Goal: Navigation & Orientation: Find specific page/section

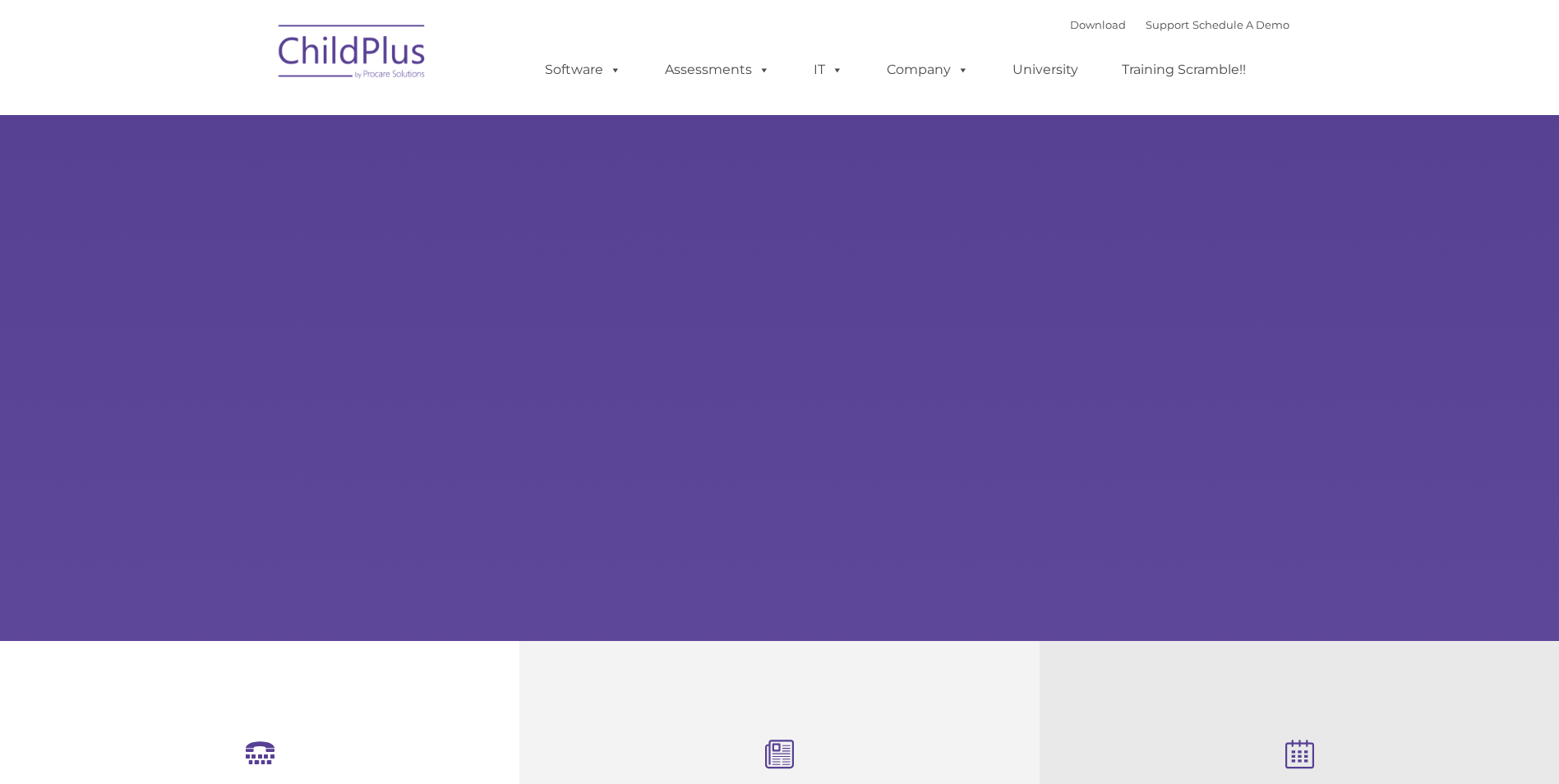
select select "MEDIUM"
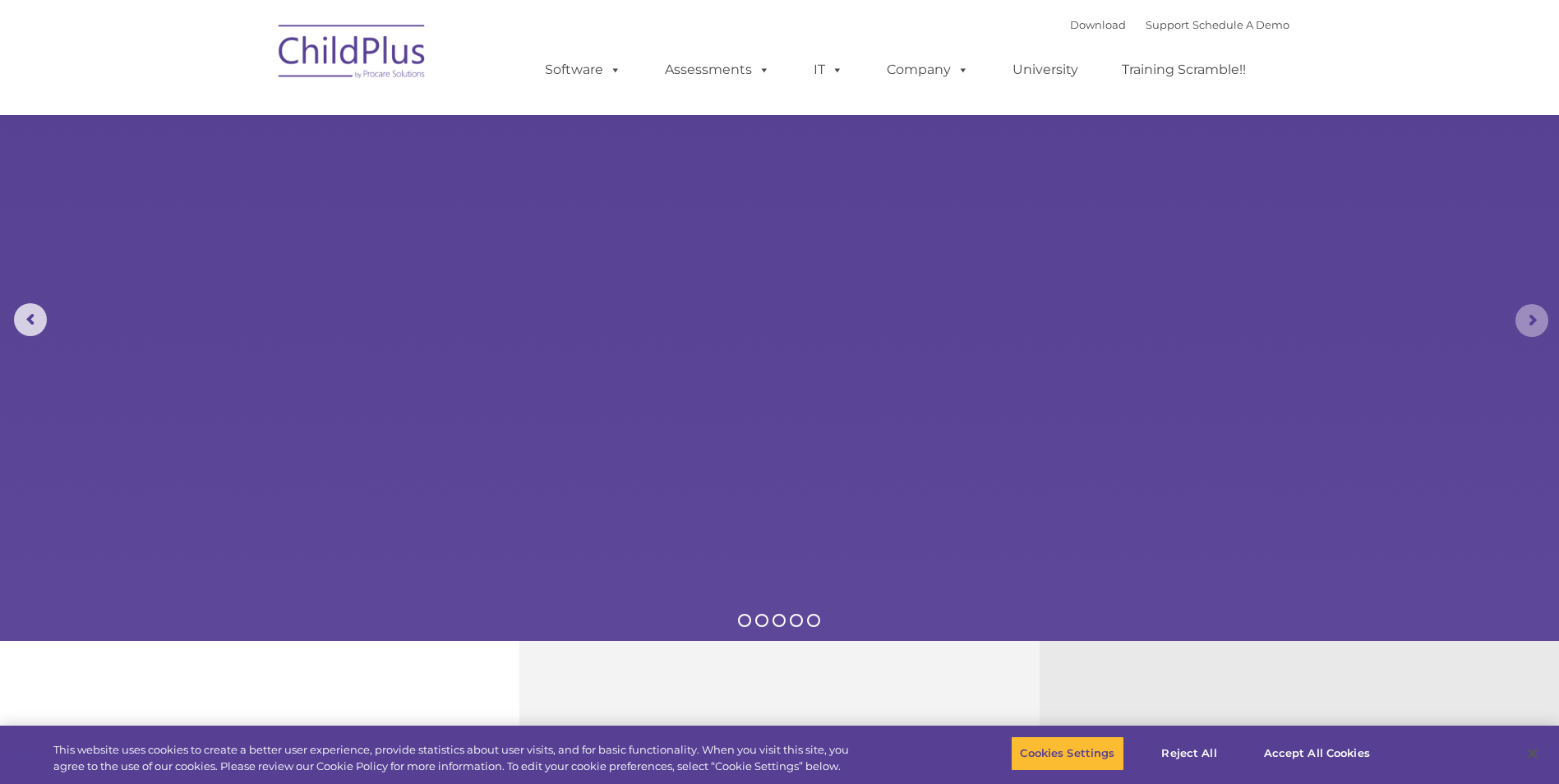
click at [1527, 323] on rs-arrow at bounding box center [1531, 321] width 33 height 33
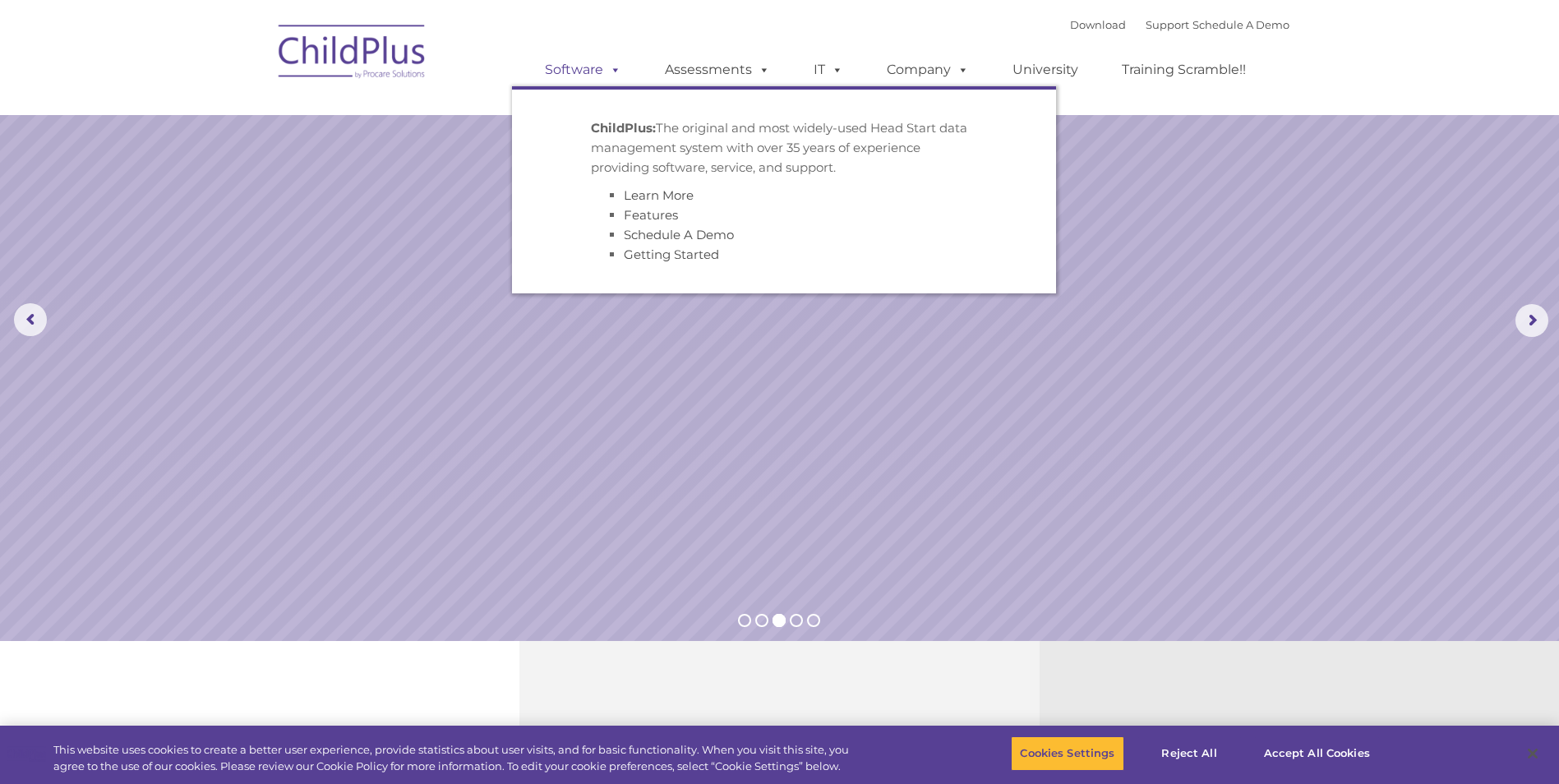
click at [606, 76] on span at bounding box center [611, 70] width 18 height 15
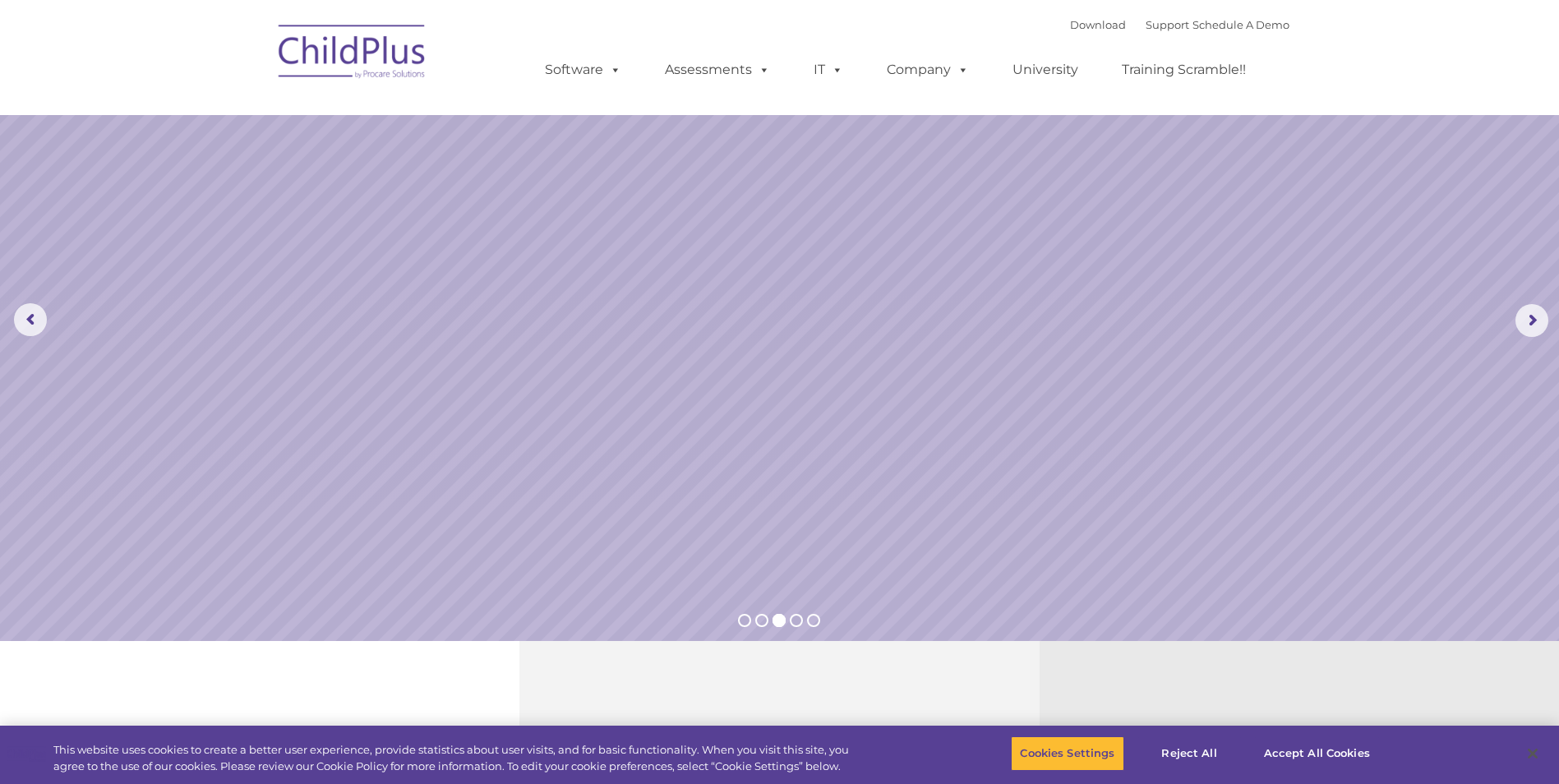
click at [319, 46] on img at bounding box center [352, 54] width 164 height 83
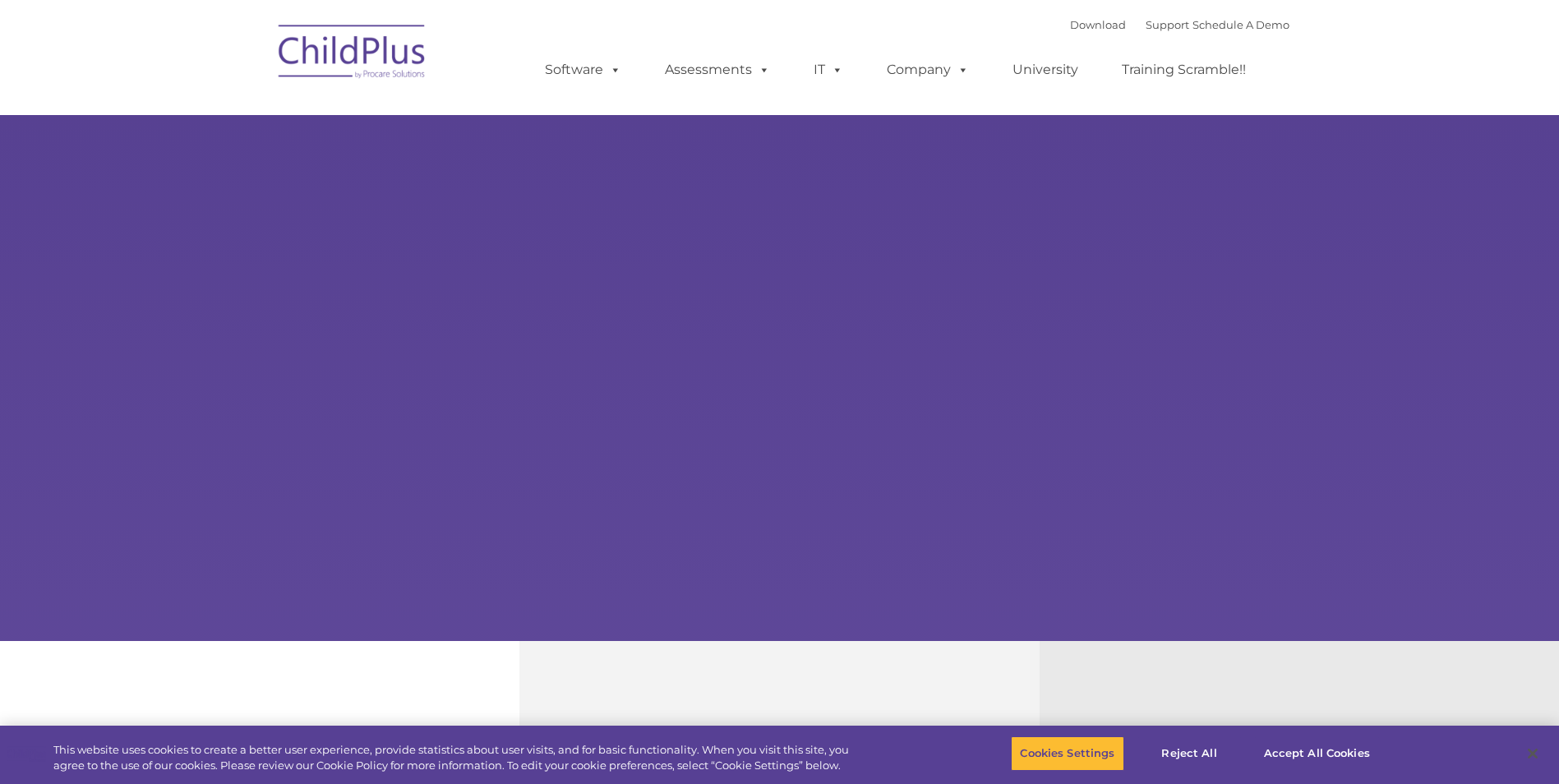
type input ""
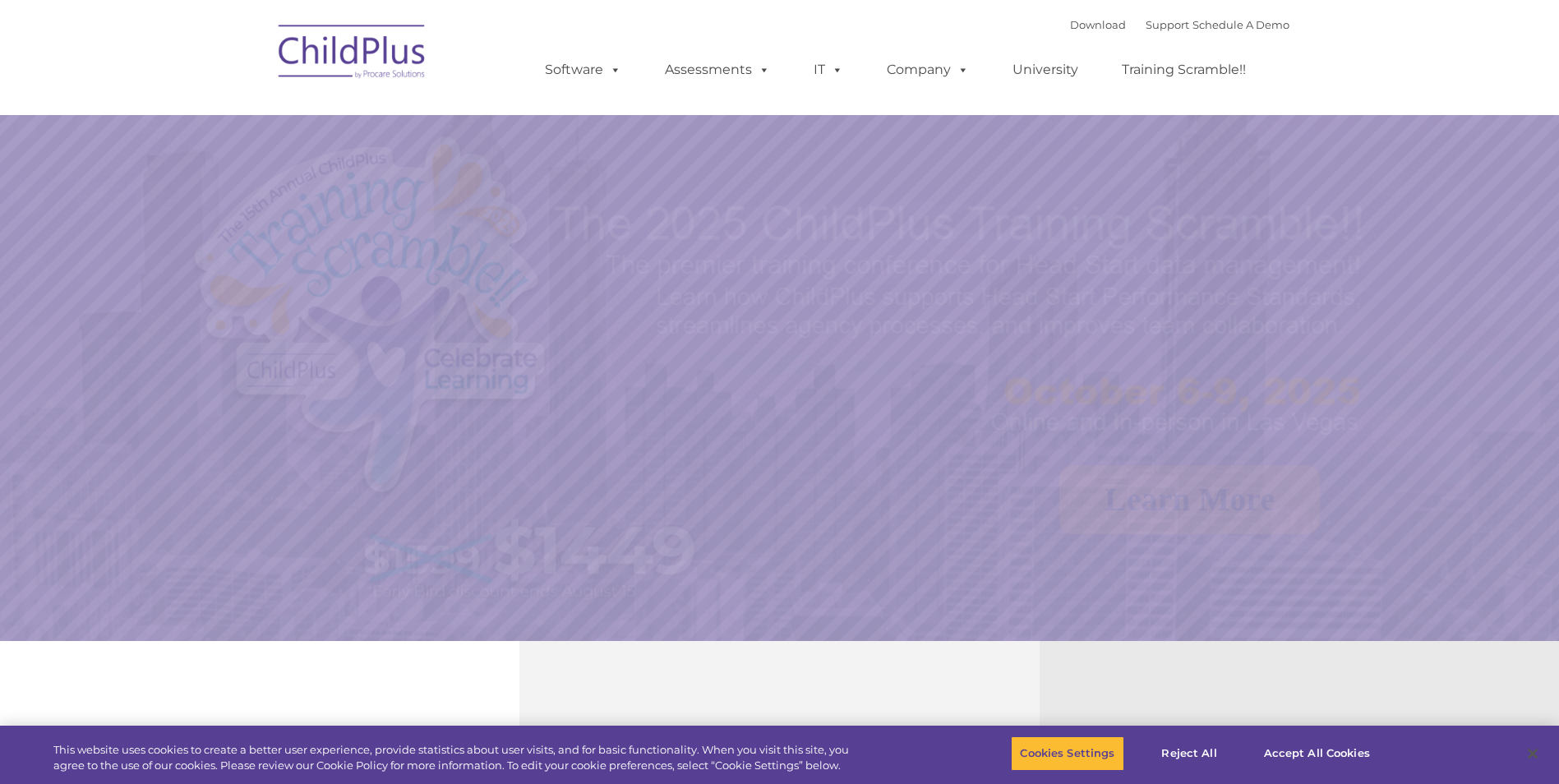
select select "MEDIUM"
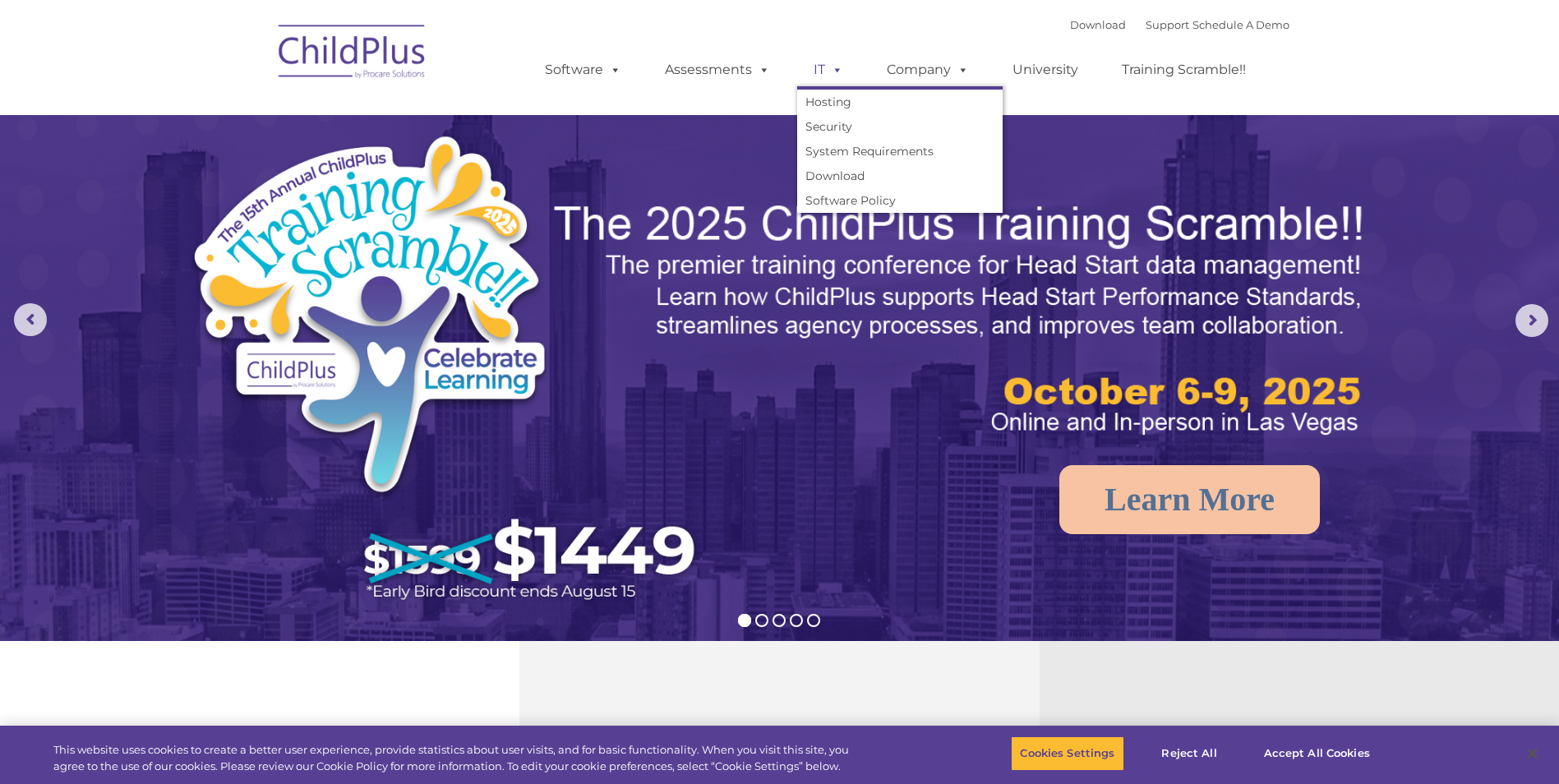
click at [835, 69] on span at bounding box center [834, 70] width 18 height 15
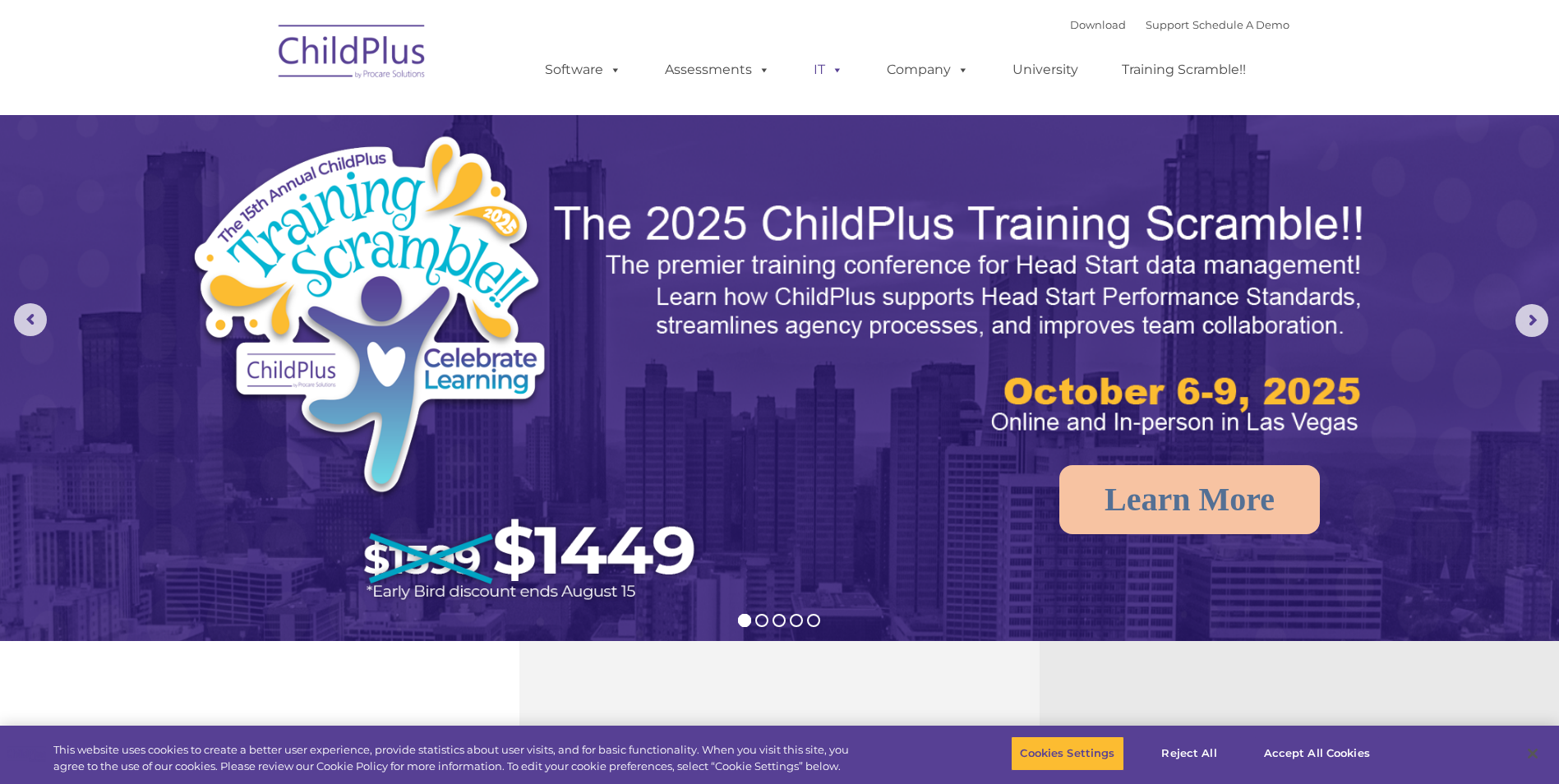
click at [835, 69] on span at bounding box center [834, 70] width 18 height 15
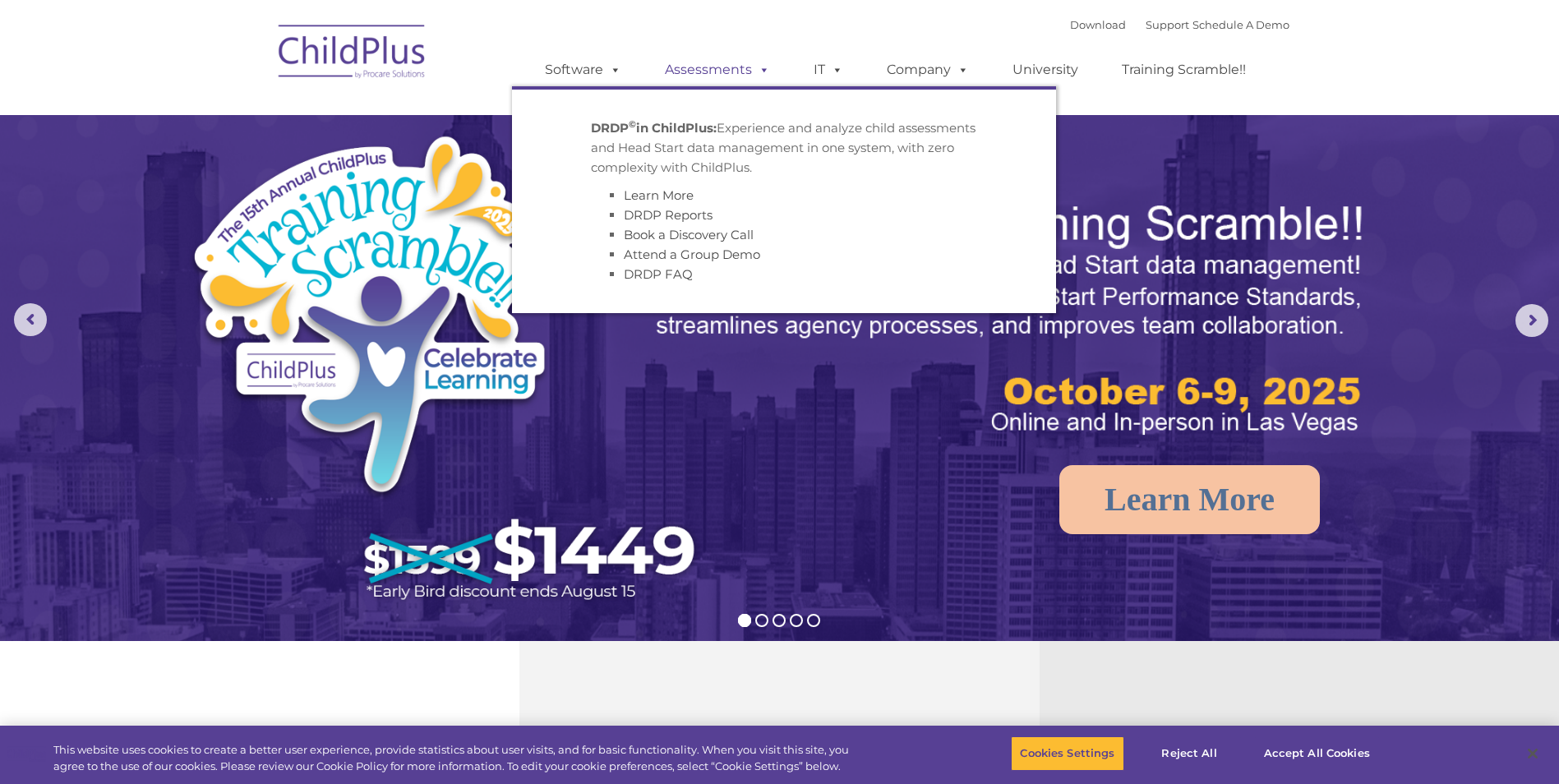
click at [761, 69] on span at bounding box center [760, 70] width 18 height 15
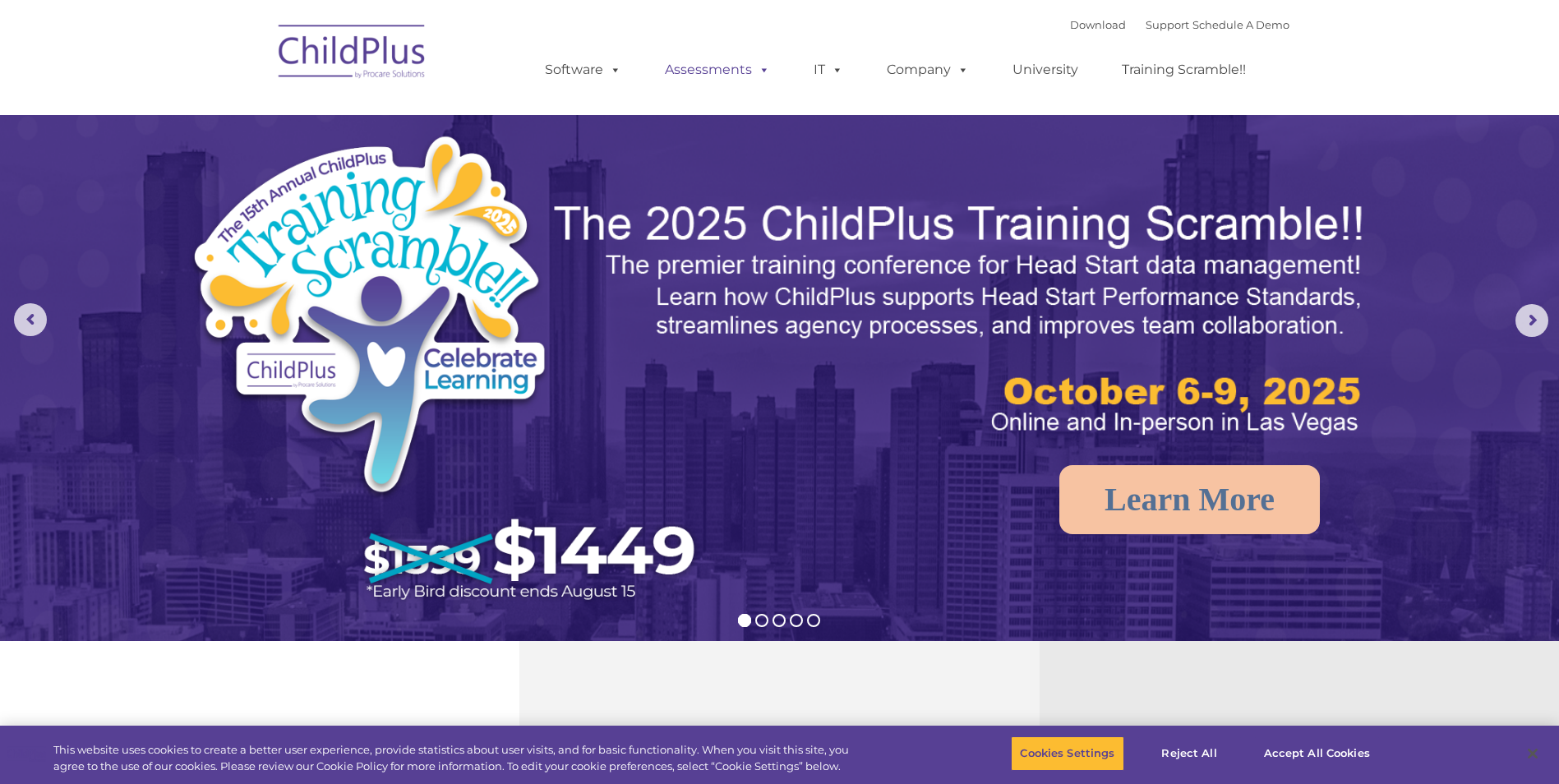
click at [761, 69] on span at bounding box center [760, 70] width 18 height 15
